Goal: Transaction & Acquisition: Obtain resource

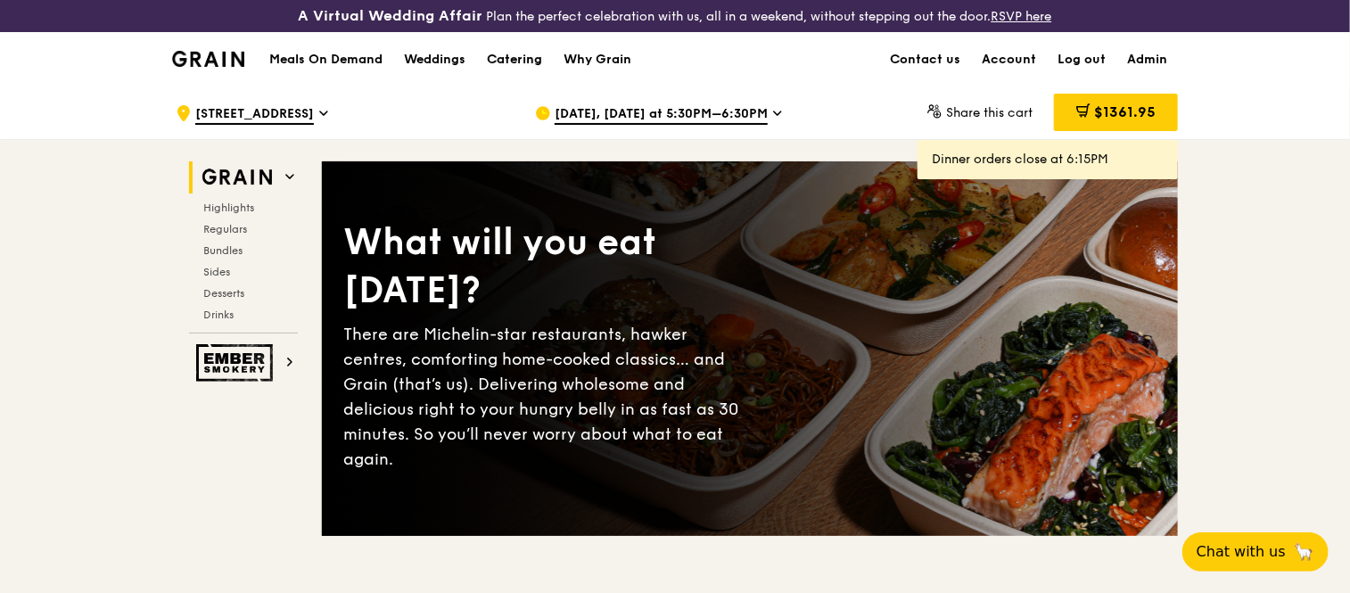
click at [515, 64] on div "Catering" at bounding box center [514, 60] width 55 height 54
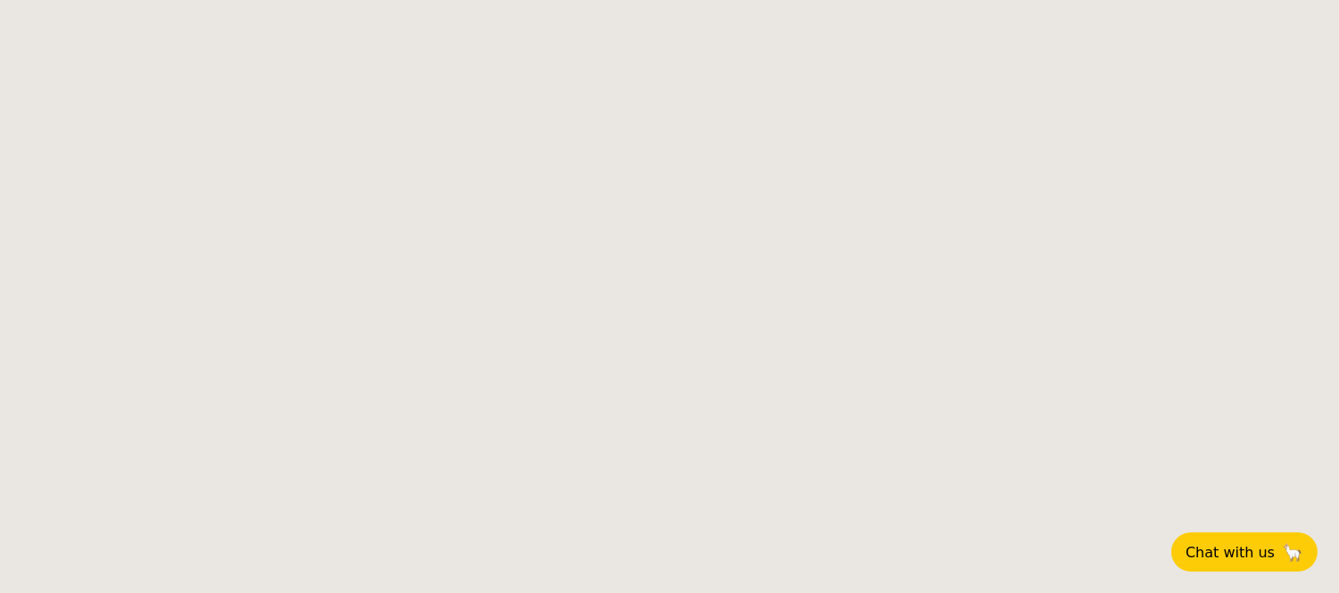
select select
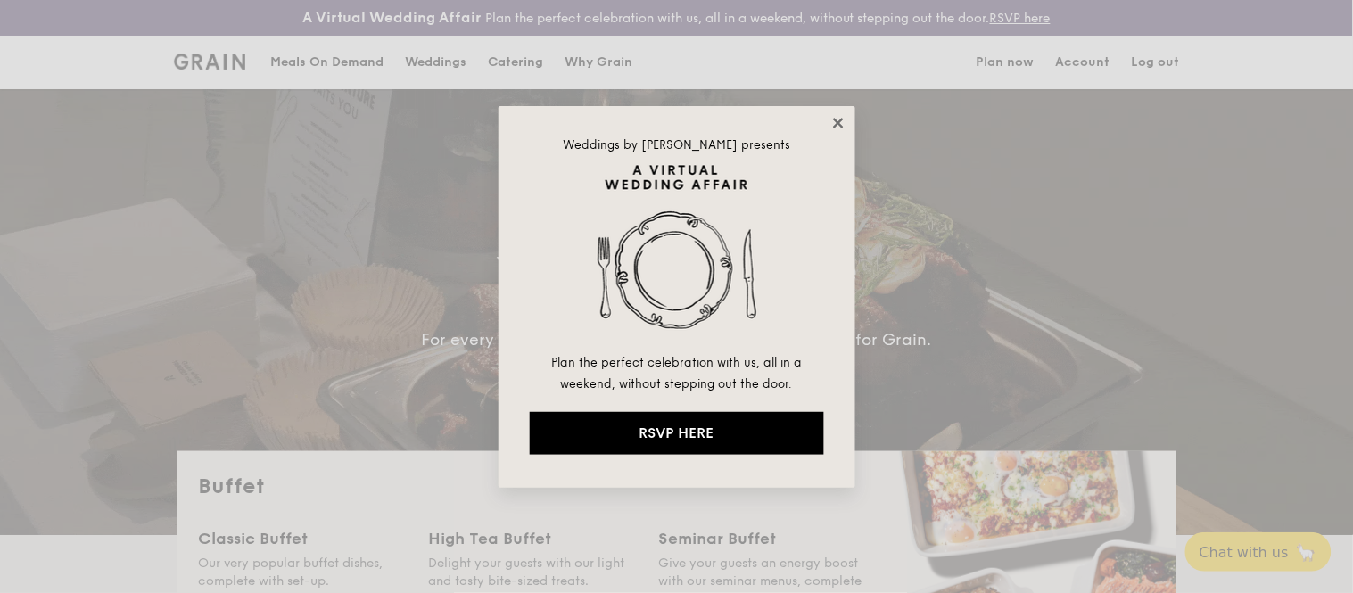
click at [835, 126] on icon at bounding box center [838, 123] width 10 height 10
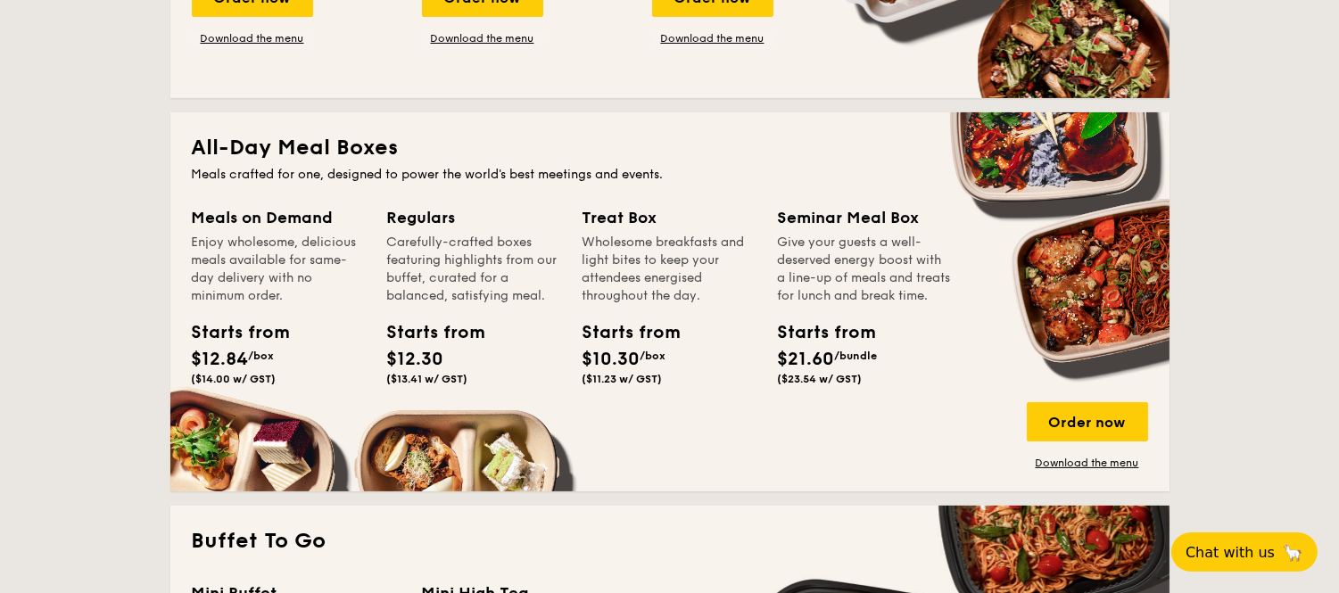
scroll to position [736, 0]
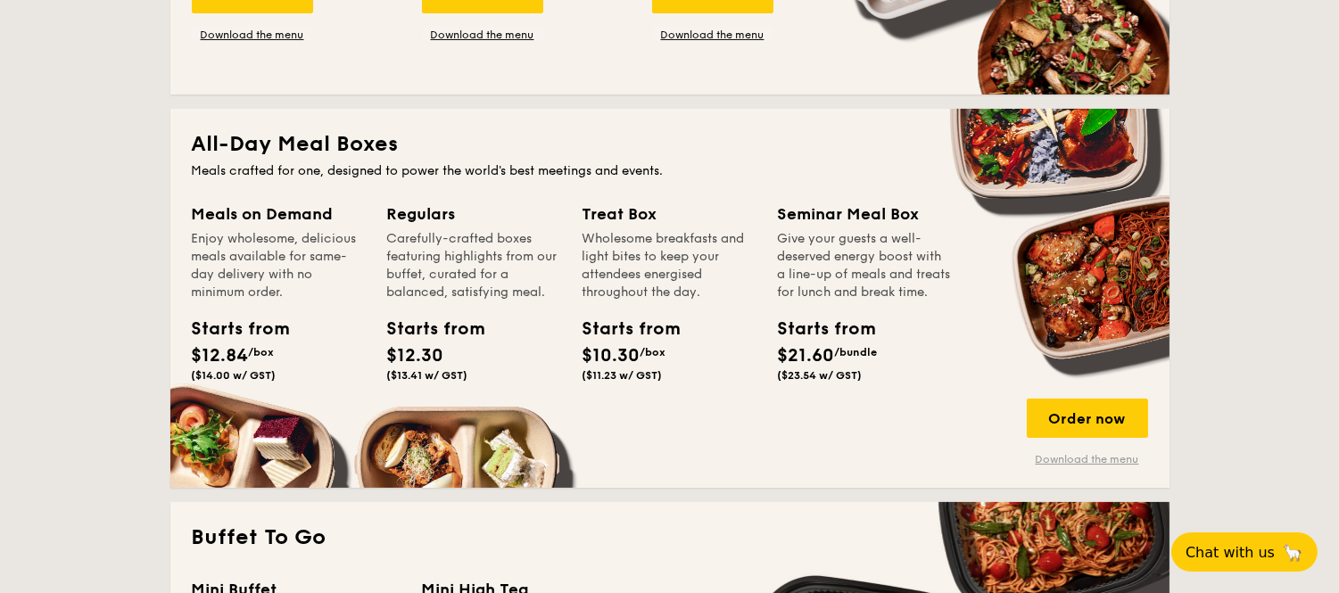
click at [1112, 459] on link "Download the menu" at bounding box center [1087, 459] width 121 height 14
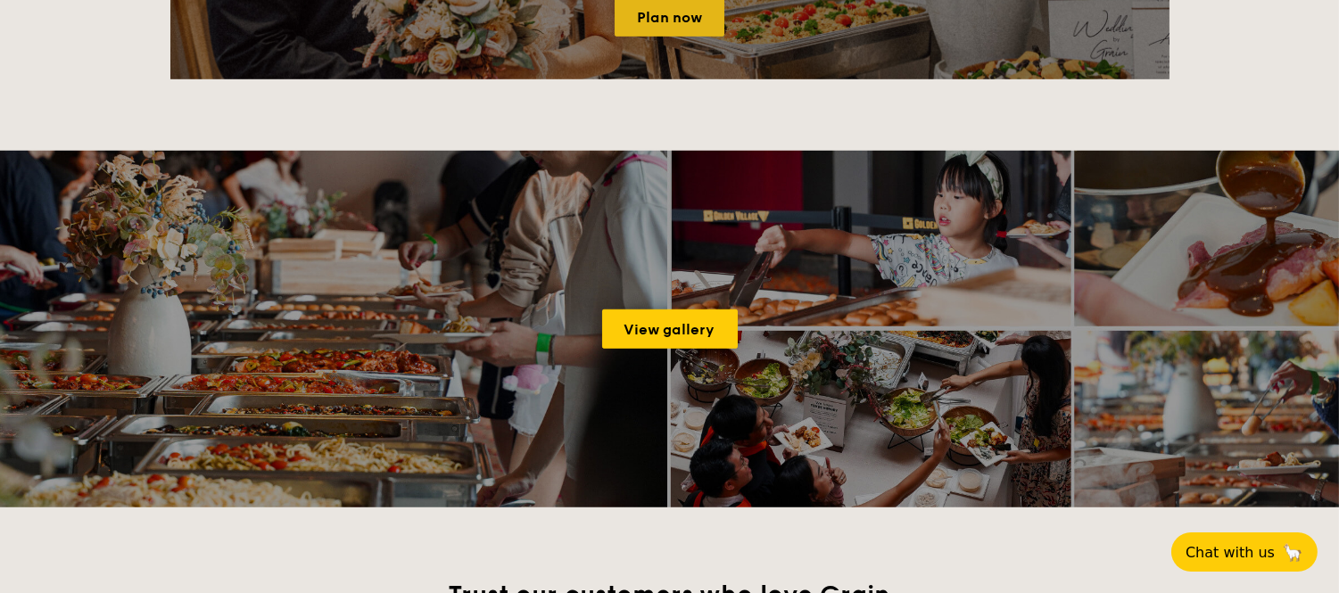
scroll to position [2303, 0]
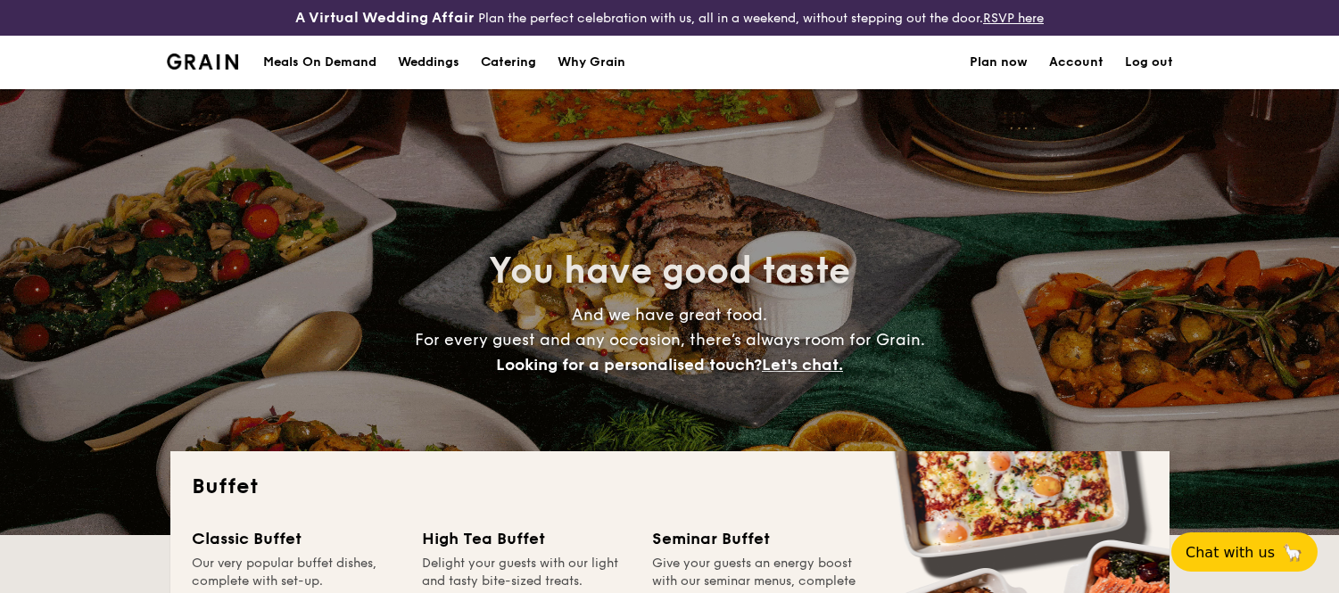
select select
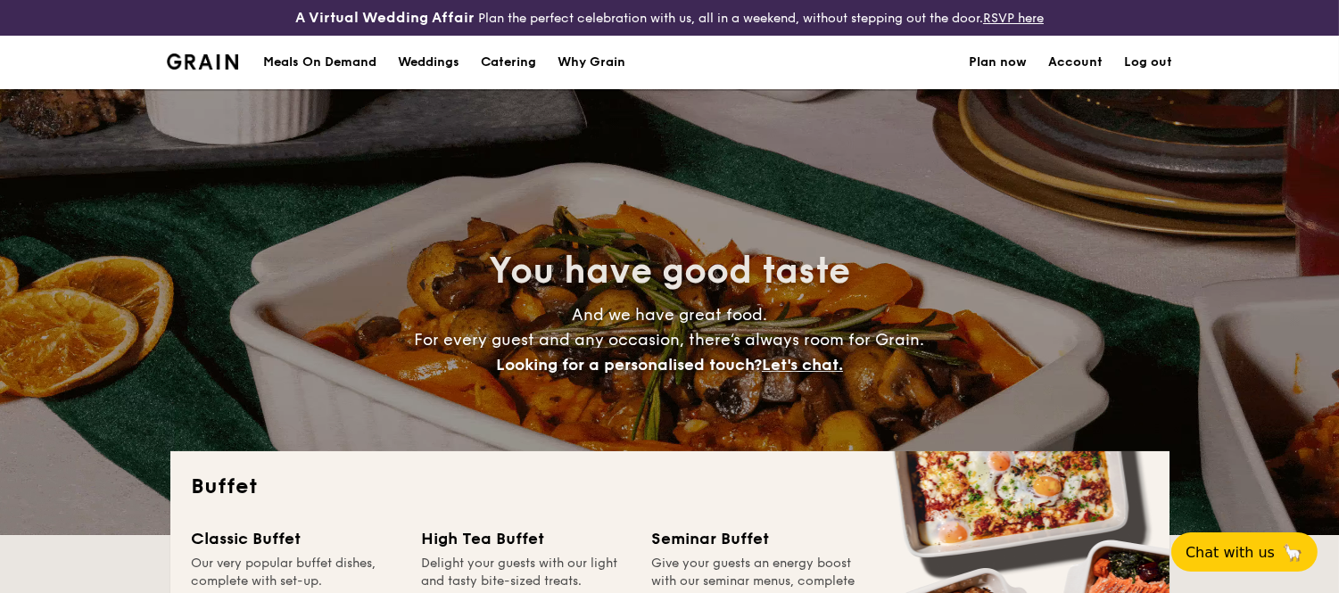
click at [331, 61] on div "Meals On Demand" at bounding box center [319, 63] width 113 height 54
